Goal: Information Seeking & Learning: Learn about a topic

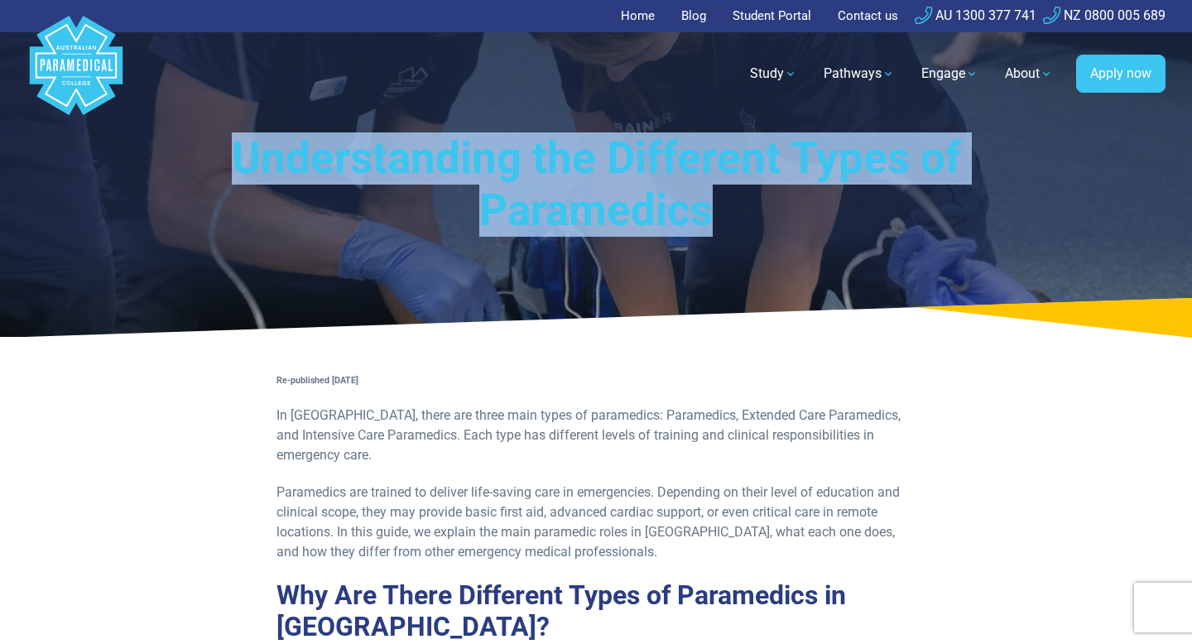
drag, startPoint x: 231, startPoint y: 147, endPoint x: 729, endPoint y: 194, distance: 500.6
click at [729, 194] on h1 "Understanding the Different Types of Paramedics" at bounding box center [596, 184] width 854 height 105
copy h1 "Understanding the Different Types of Paramedics"
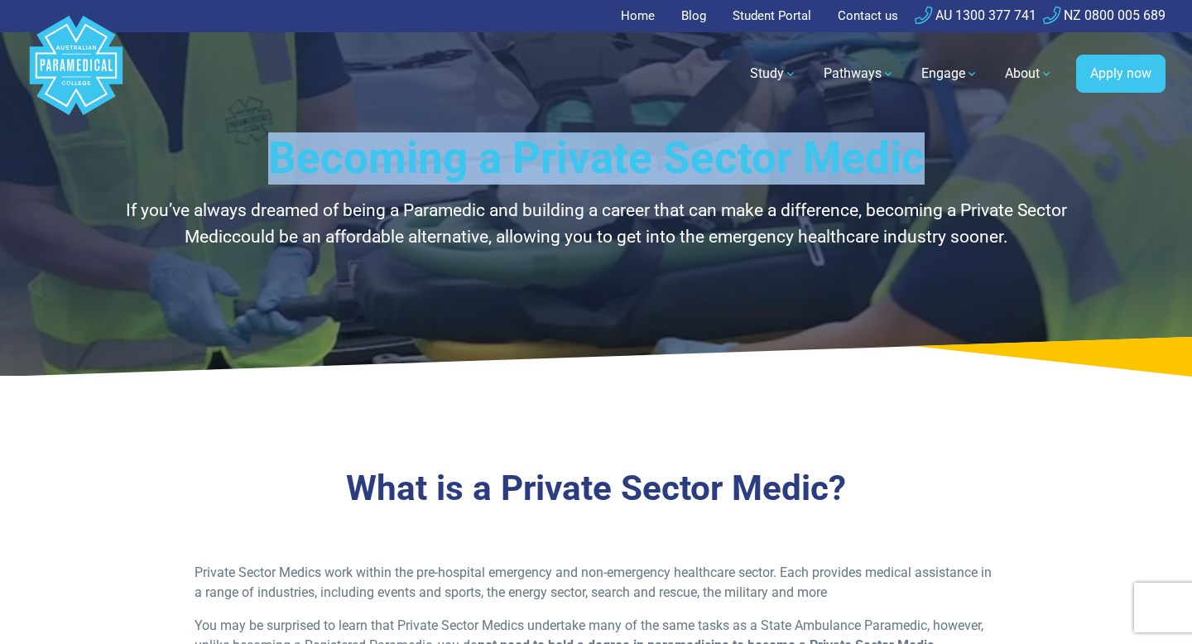
drag, startPoint x: 272, startPoint y: 155, endPoint x: 929, endPoint y: 164, distance: 656.6
click at [926, 164] on h1 "Becoming a Private Sector Medic" at bounding box center [596, 158] width 969 height 52
copy h1 "Becoming a Private Sector Medic"
